Goal: Task Accomplishment & Management: Manage account settings

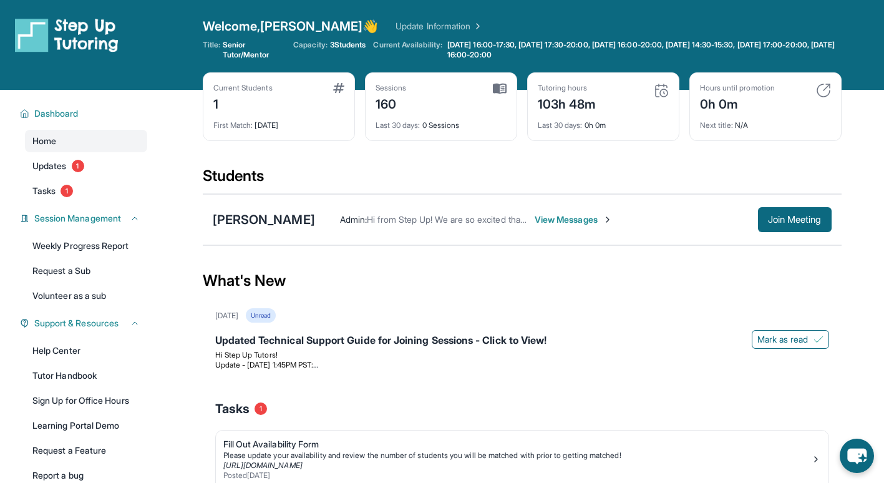
click at [360, 42] on span "3 Students" at bounding box center [348, 45] width 36 height 10
click at [423, 21] on link "Update Information" at bounding box center [438, 26] width 87 height 12
click at [475, 254] on div "What's New" at bounding box center [522, 280] width 639 height 55
click at [318, 38] on div "Welcome, [PERSON_NAME] 👋 Update Information Title: Senior Tutor/Mentor Capacity…" at bounding box center [522, 44] width 639 height 55
click at [316, 44] on span "Capacity:" at bounding box center [310, 45] width 34 height 10
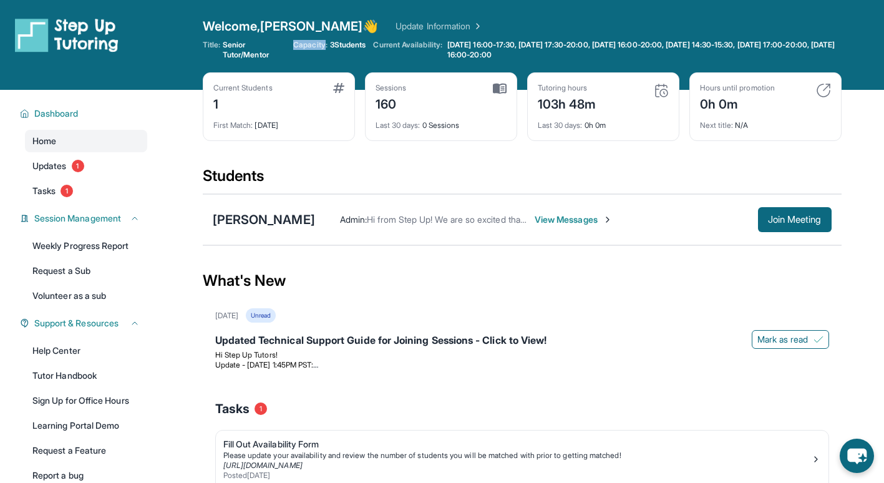
click at [316, 44] on span "Capacity:" at bounding box center [310, 45] width 34 height 10
click at [416, 29] on link "Update Information" at bounding box center [438, 26] width 87 height 12
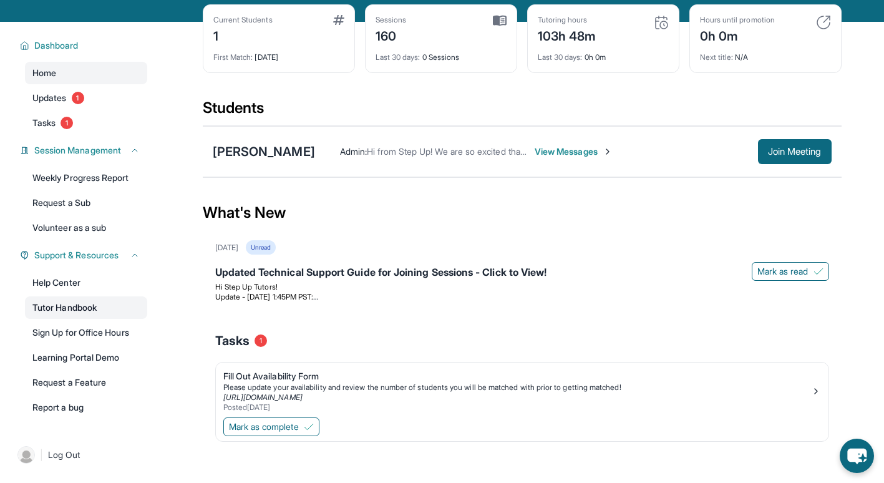
scroll to position [90, 0]
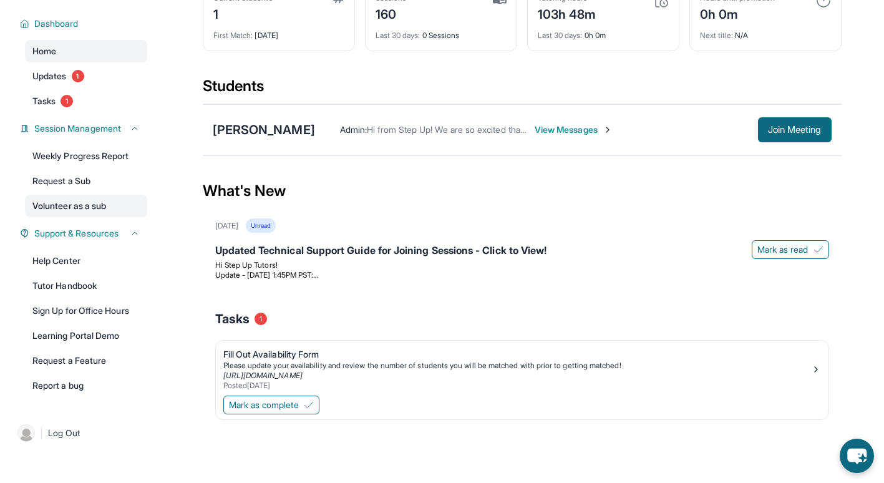
click at [94, 210] on link "Volunteer as a sub" at bounding box center [86, 206] width 122 height 22
